Goal: Task Accomplishment & Management: Manage account settings

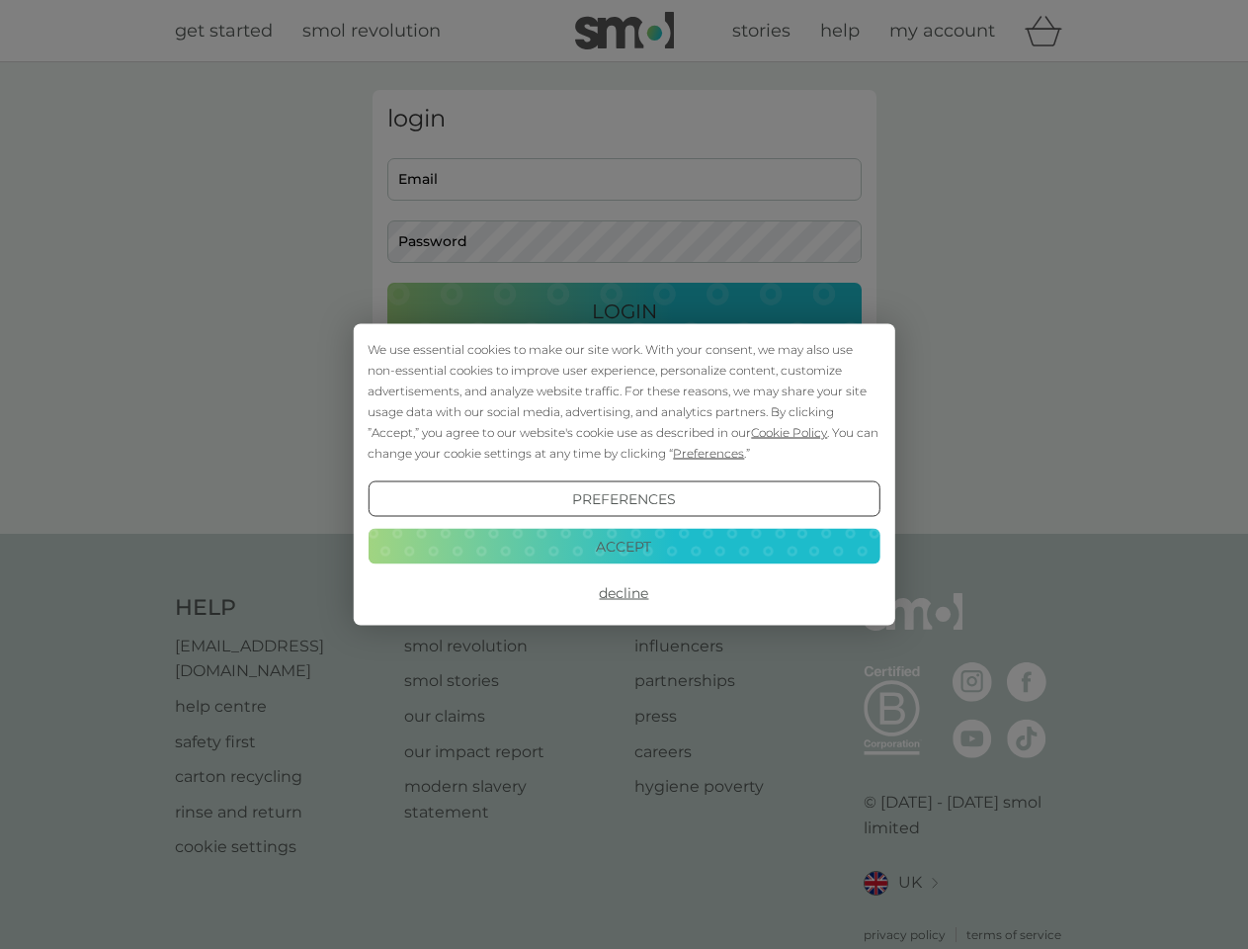
click at [790, 432] on span "Cookie Policy" at bounding box center [789, 432] width 76 height 15
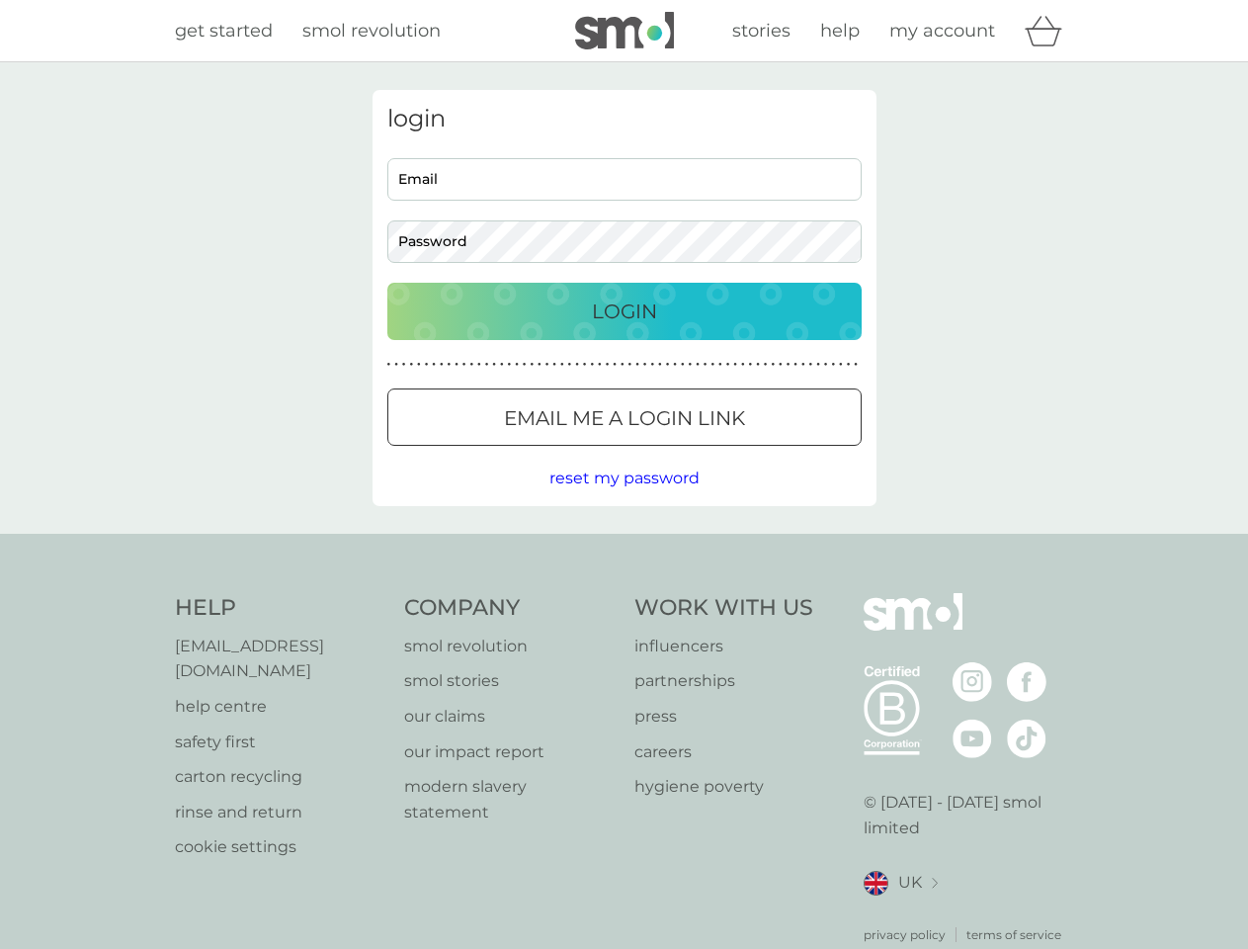
click at [707, 453] on div "login Email Password Login ● ● ● ● ● ● ● ● ● ● ● ● ● ● ● ● ● ● ● ● ● ● ● ● ● ● …" at bounding box center [625, 298] width 504 height 416
click at [624, 499] on div "login Email Password Login ● ● ● ● ● ● ● ● ● ● ● ● ● ● ● ● ● ● ● ● ● ● ● ● ● ● …" at bounding box center [625, 298] width 504 height 416
click at [624, 593] on div "Help [EMAIL_ADDRESS][DOMAIN_NAME] help centre safety first carton recycling rin…" at bounding box center [624, 768] width 899 height 351
click at [624, 546] on div "Help [EMAIL_ADDRESS][DOMAIN_NAME] help centre safety first carton recycling rin…" at bounding box center [624, 769] width 1248 height 470
